Goal: Task Accomplishment & Management: Manage account settings

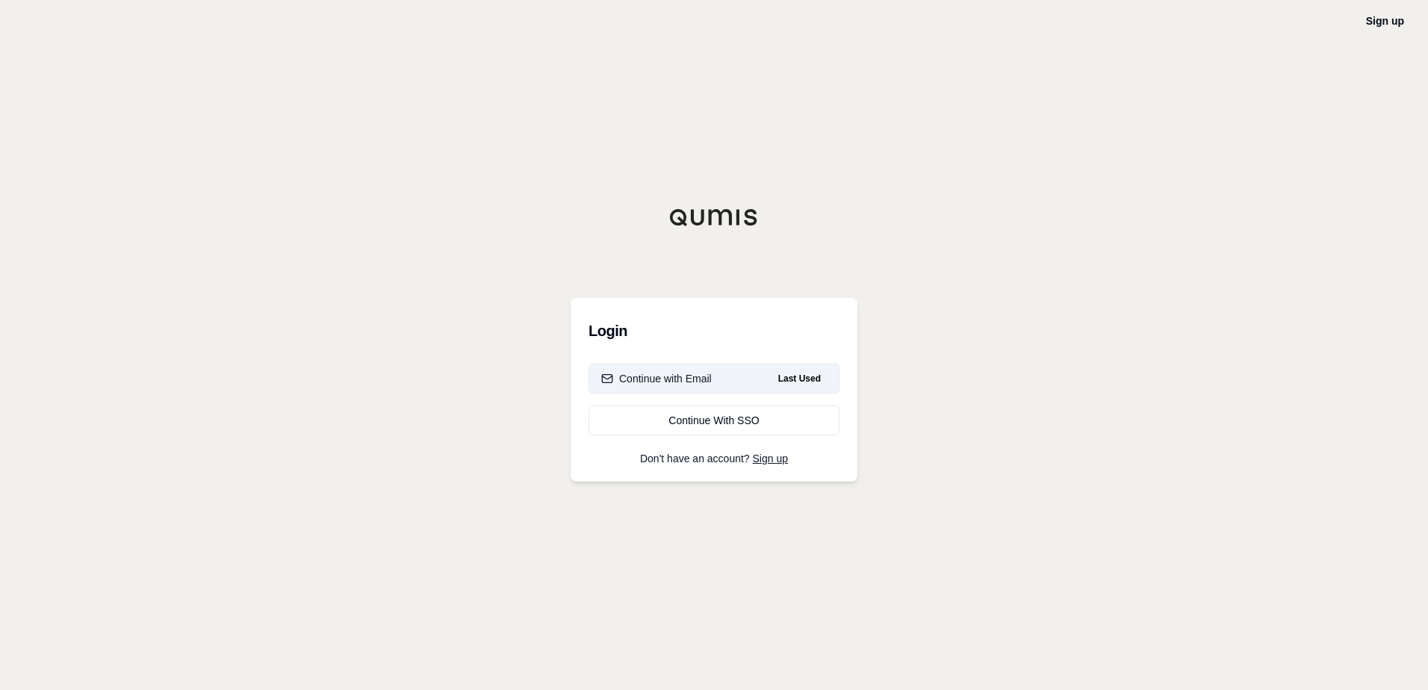
click at [666, 379] on div "Continue with Email" at bounding box center [656, 378] width 111 height 15
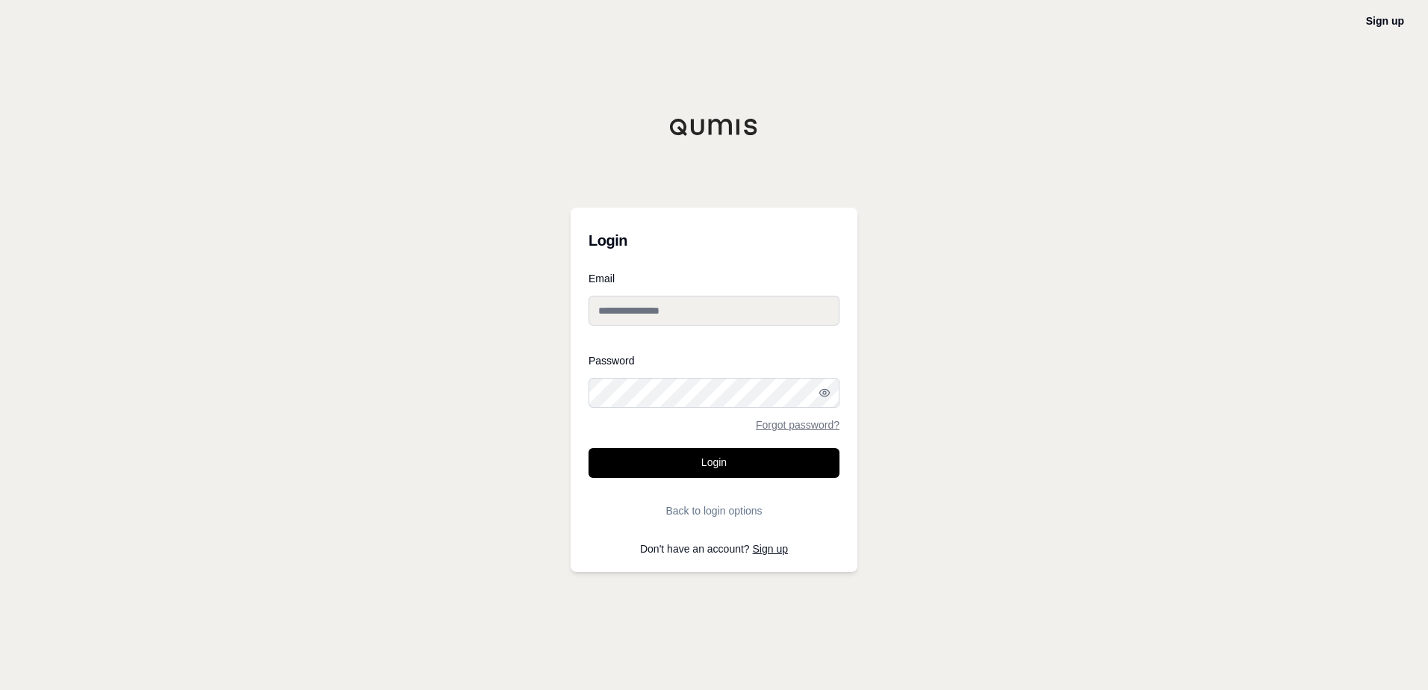
type input "**********"
click at [710, 464] on button "Login" at bounding box center [713, 463] width 251 height 30
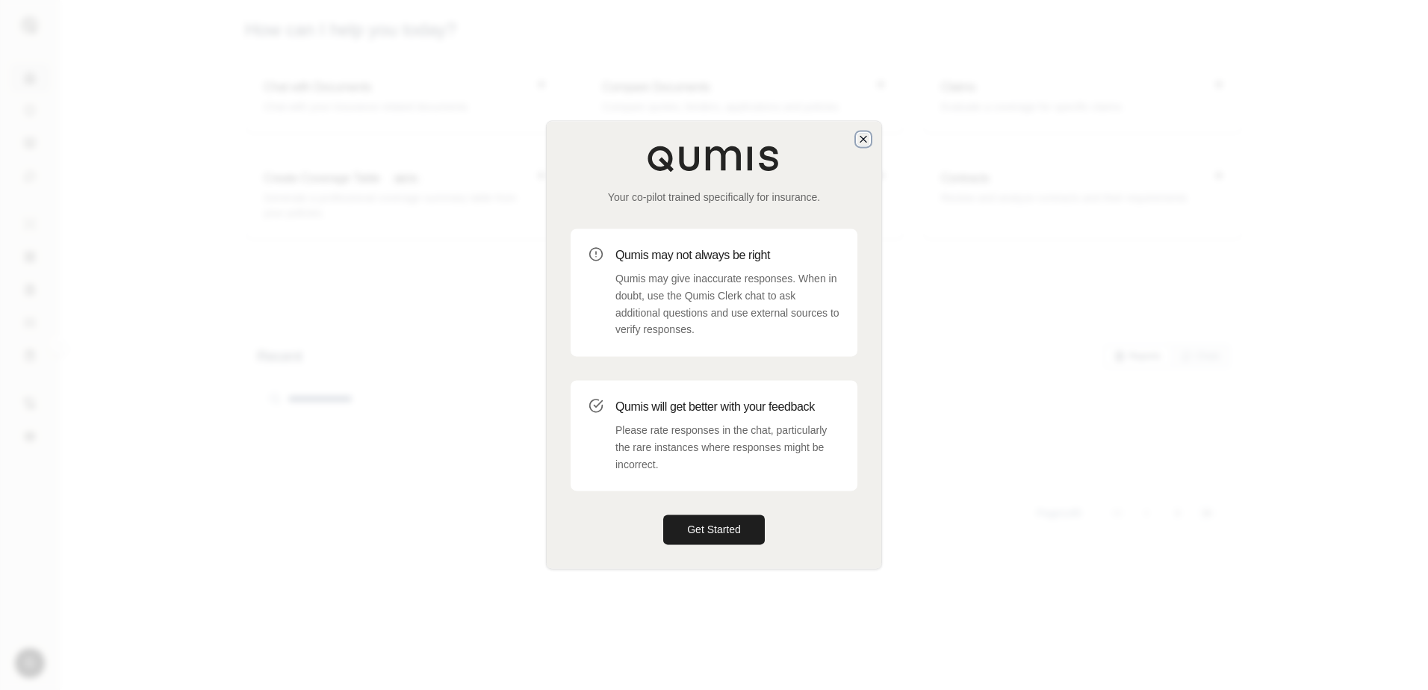
click at [863, 143] on icon "button" at bounding box center [863, 139] width 12 height 12
